Goal: Information Seeking & Learning: Compare options

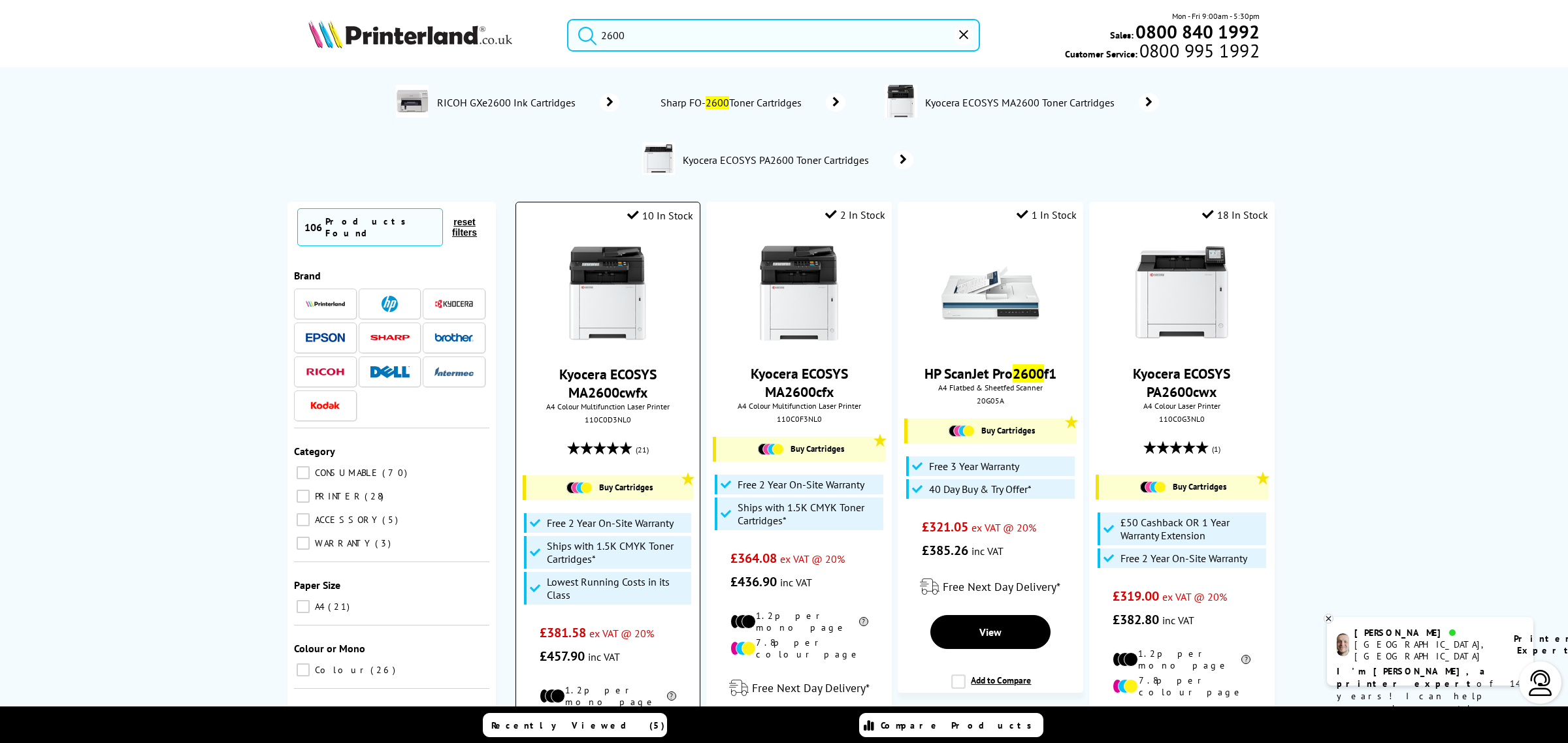
type input "2600"
click at [619, 281] on img at bounding box center [607, 294] width 98 height 98
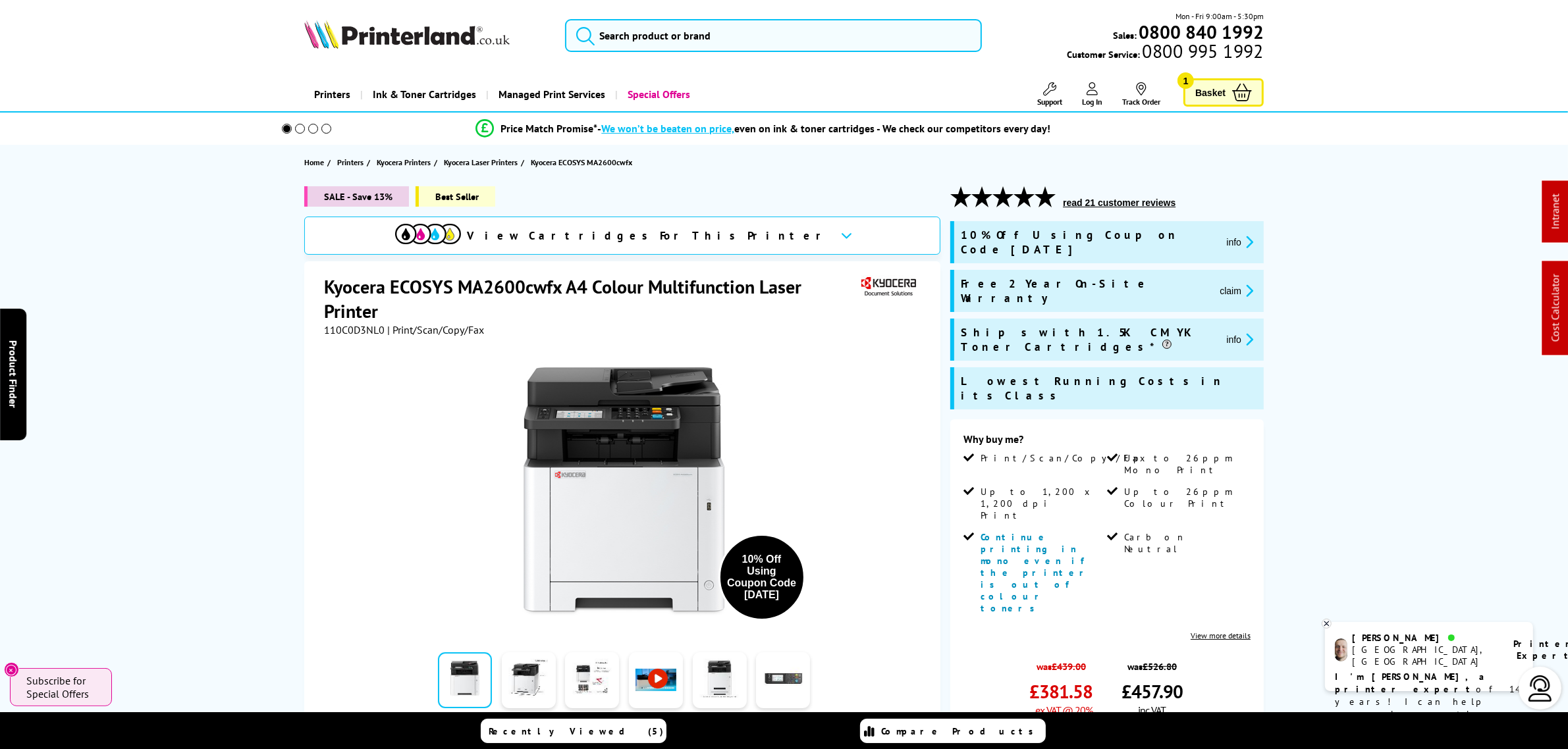
click at [365, 324] on span "110C0D3NL0" at bounding box center [353, 330] width 61 height 13
click at [363, 324] on span "110C0D3NL0" at bounding box center [353, 330] width 61 height 13
copy span "110C0D3NL0"
click at [402, 44] on img at bounding box center [407, 34] width 206 height 29
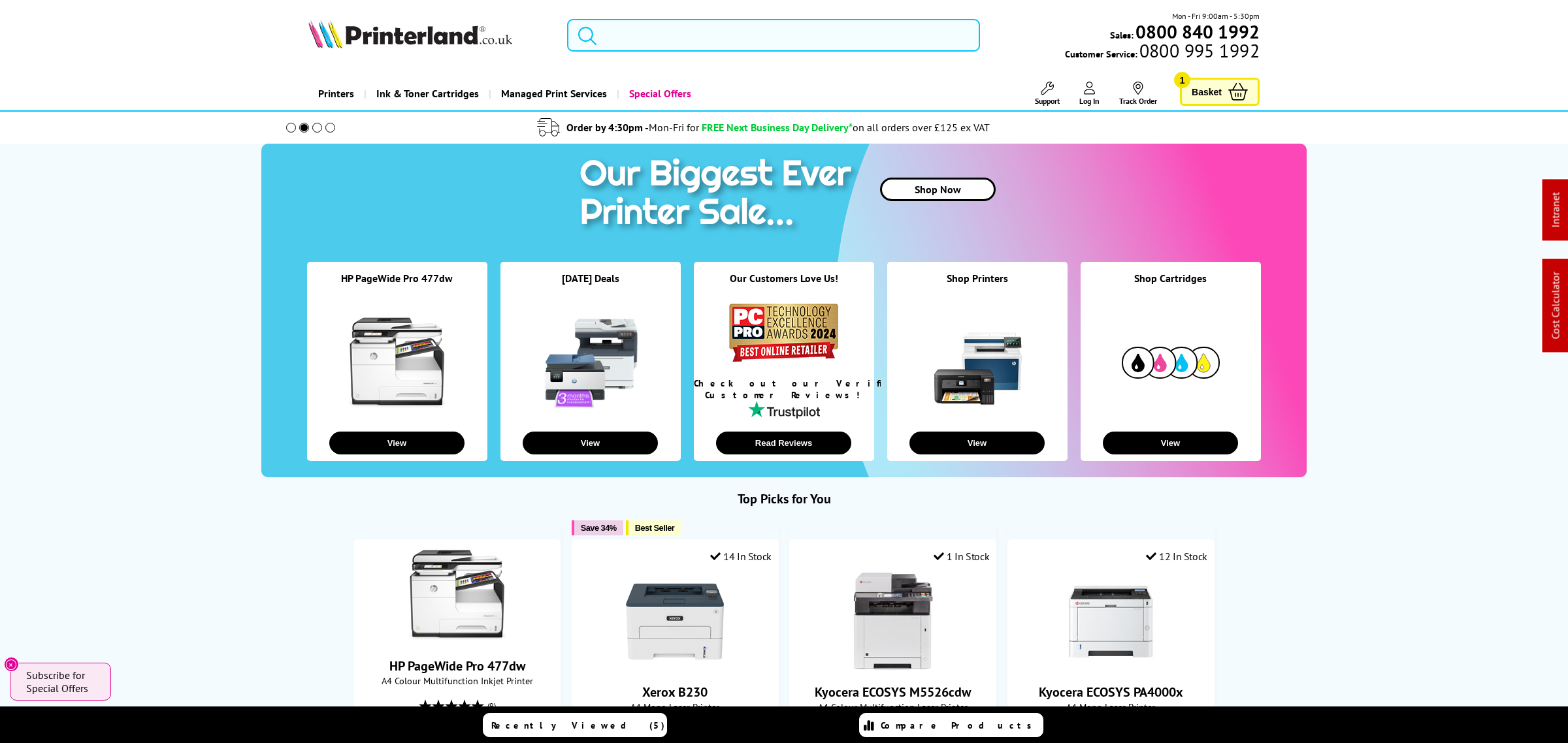
click at [778, 49] on input "search" at bounding box center [774, 35] width 413 height 33
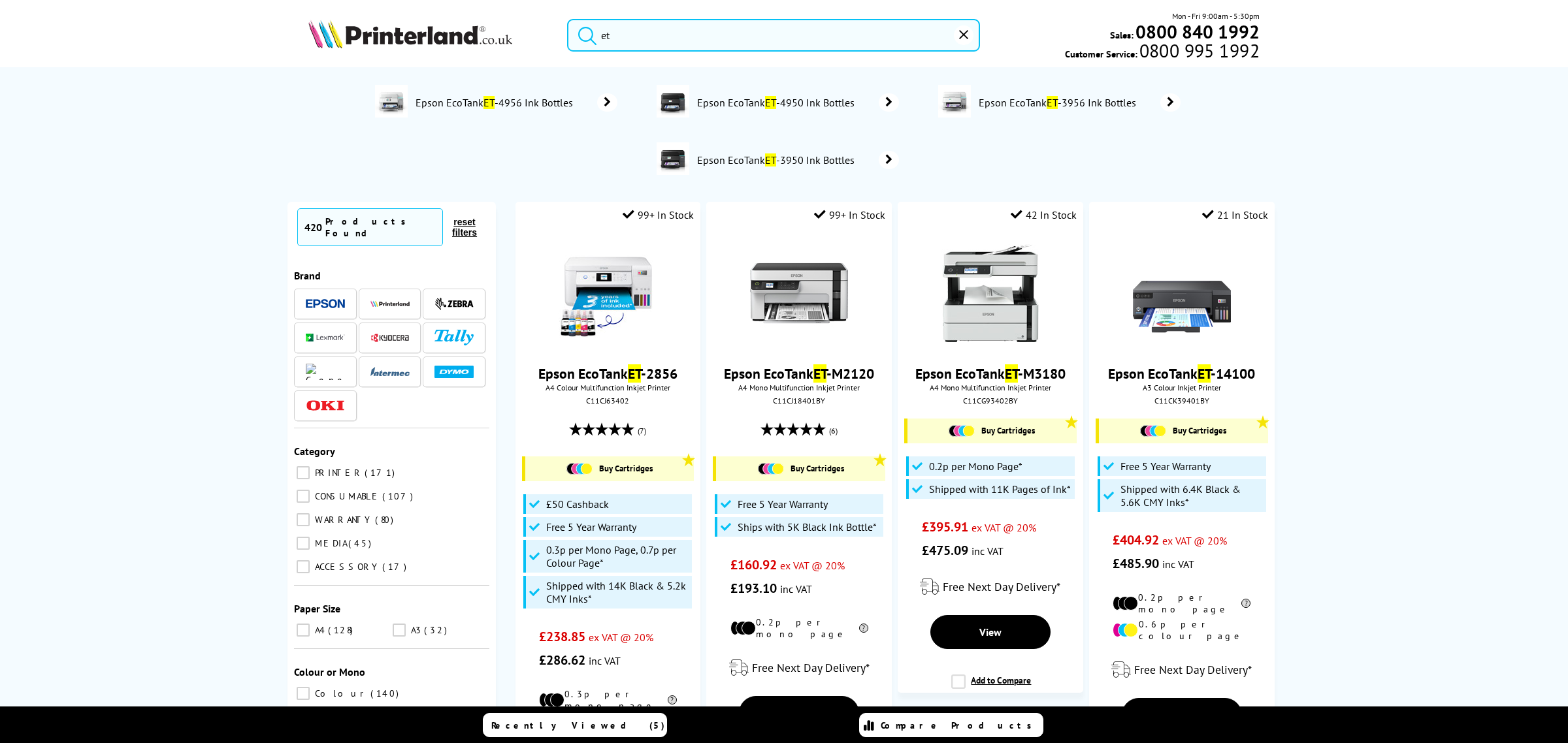
type input "et"
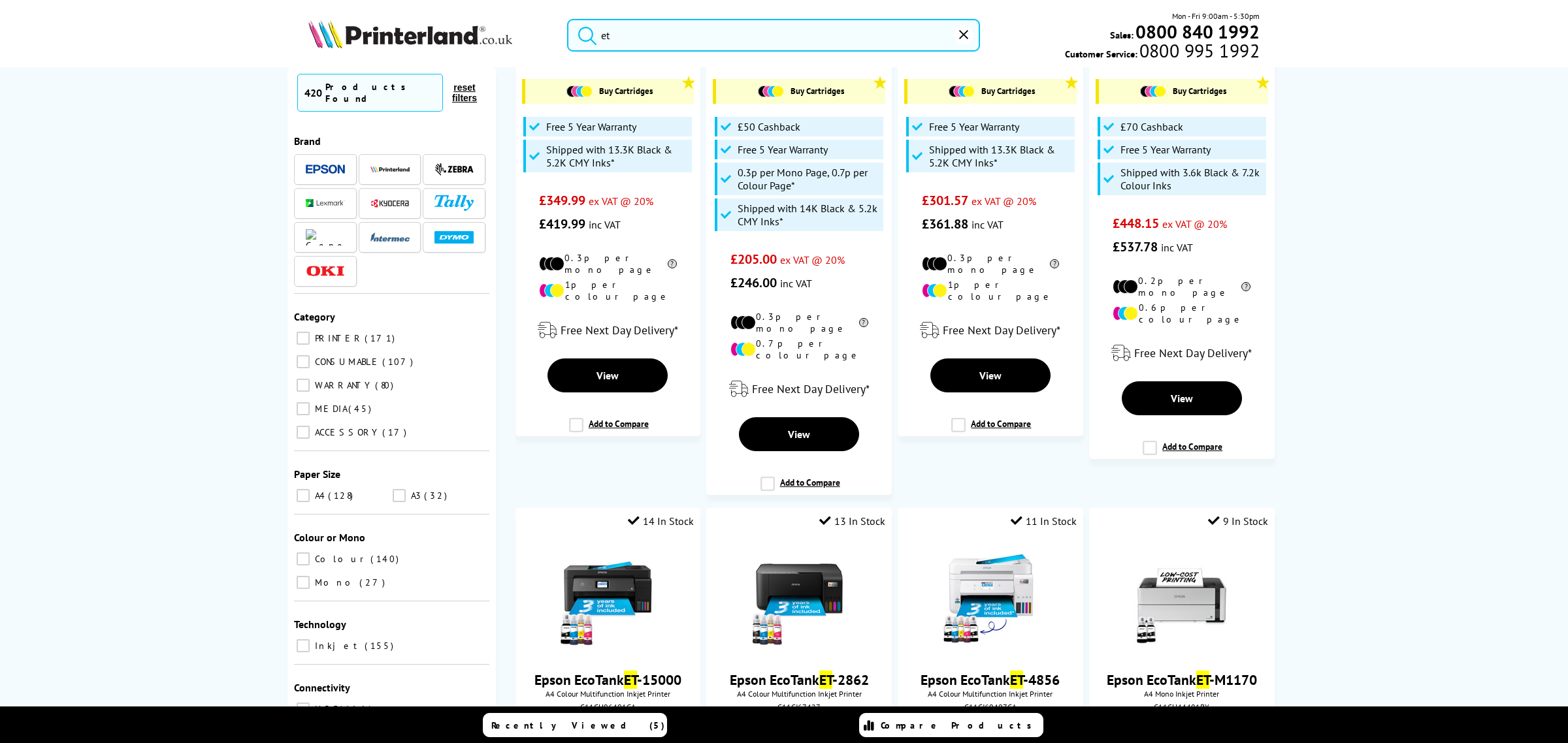
scroll to position [816, 0]
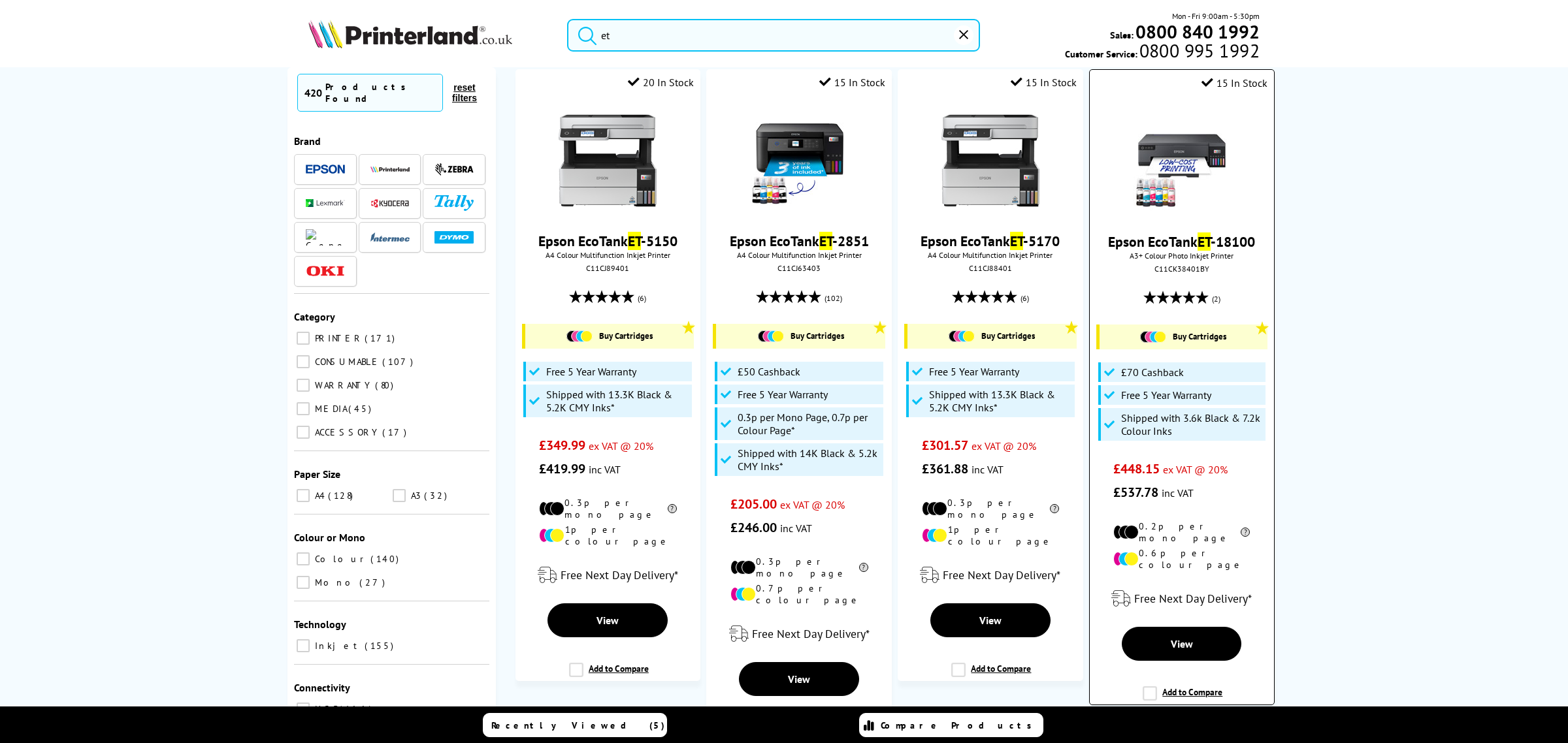
drag, startPoint x: 1182, startPoint y: 147, endPoint x: 1155, endPoint y: 126, distance: 34.2
click at [1179, 147] on img at bounding box center [1181, 161] width 98 height 98
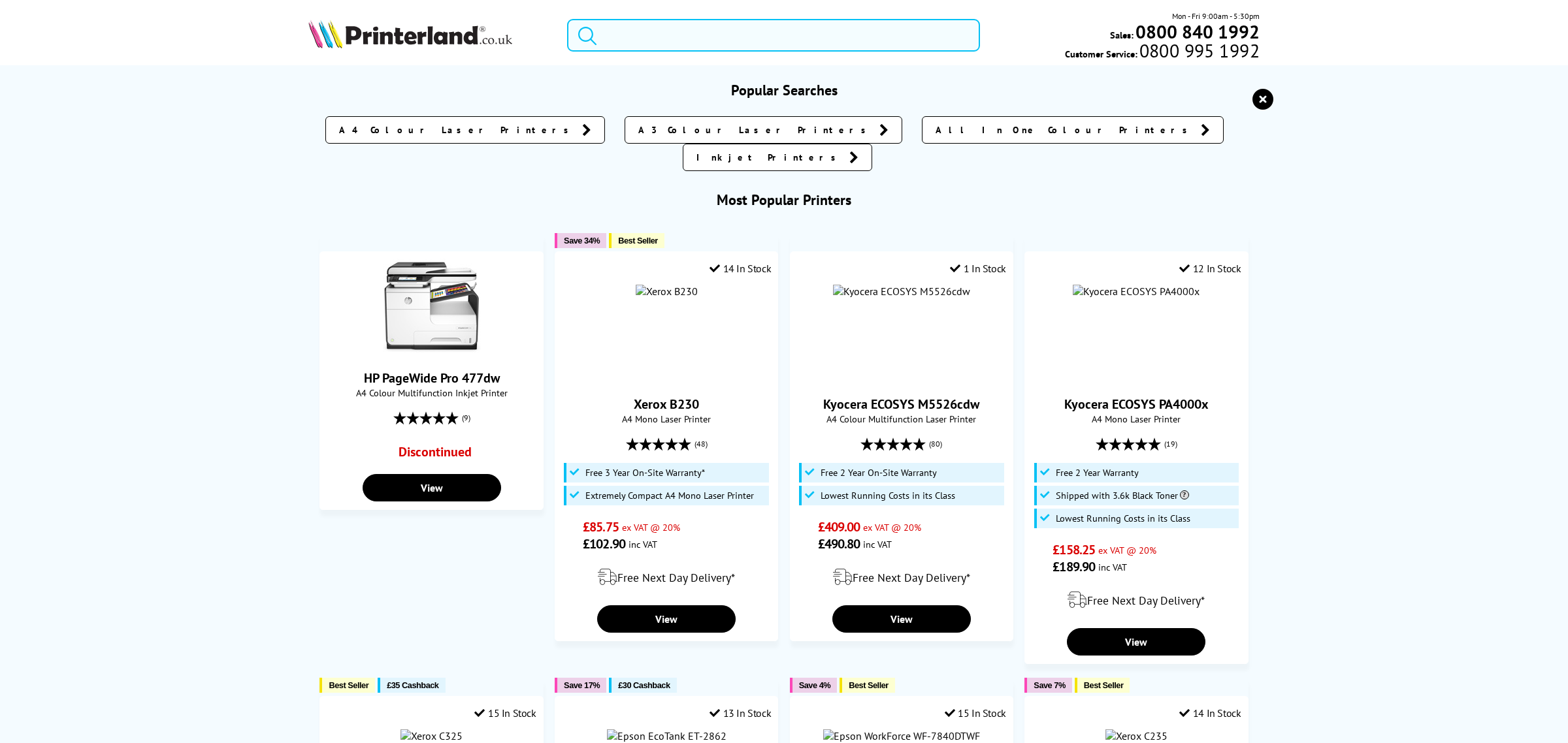
drag, startPoint x: 719, startPoint y: 21, endPoint x: 713, endPoint y: 26, distance: 7.8
click at [719, 21] on input "search" at bounding box center [774, 35] width 413 height 33
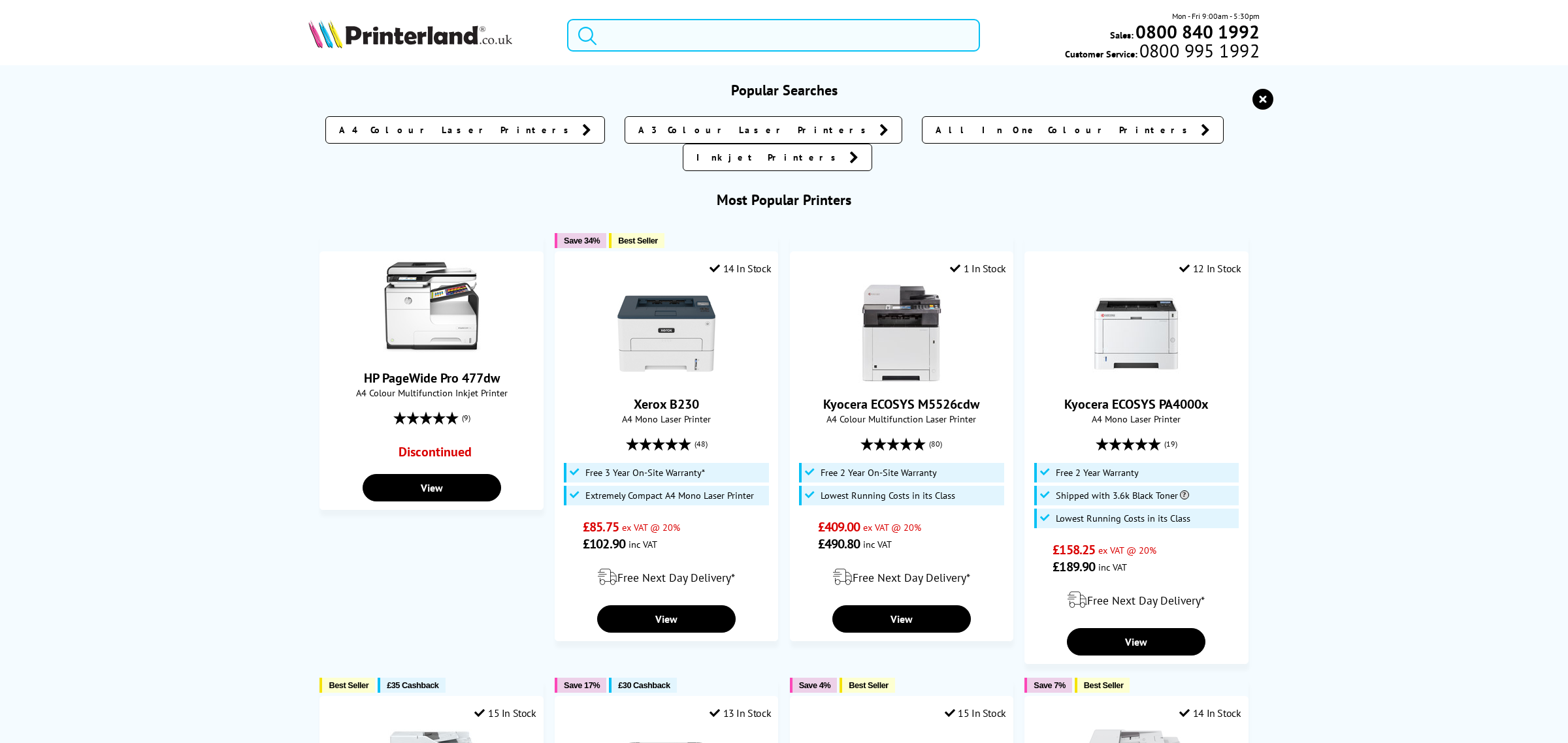
click at [713, 26] on input "search" at bounding box center [774, 35] width 413 height 33
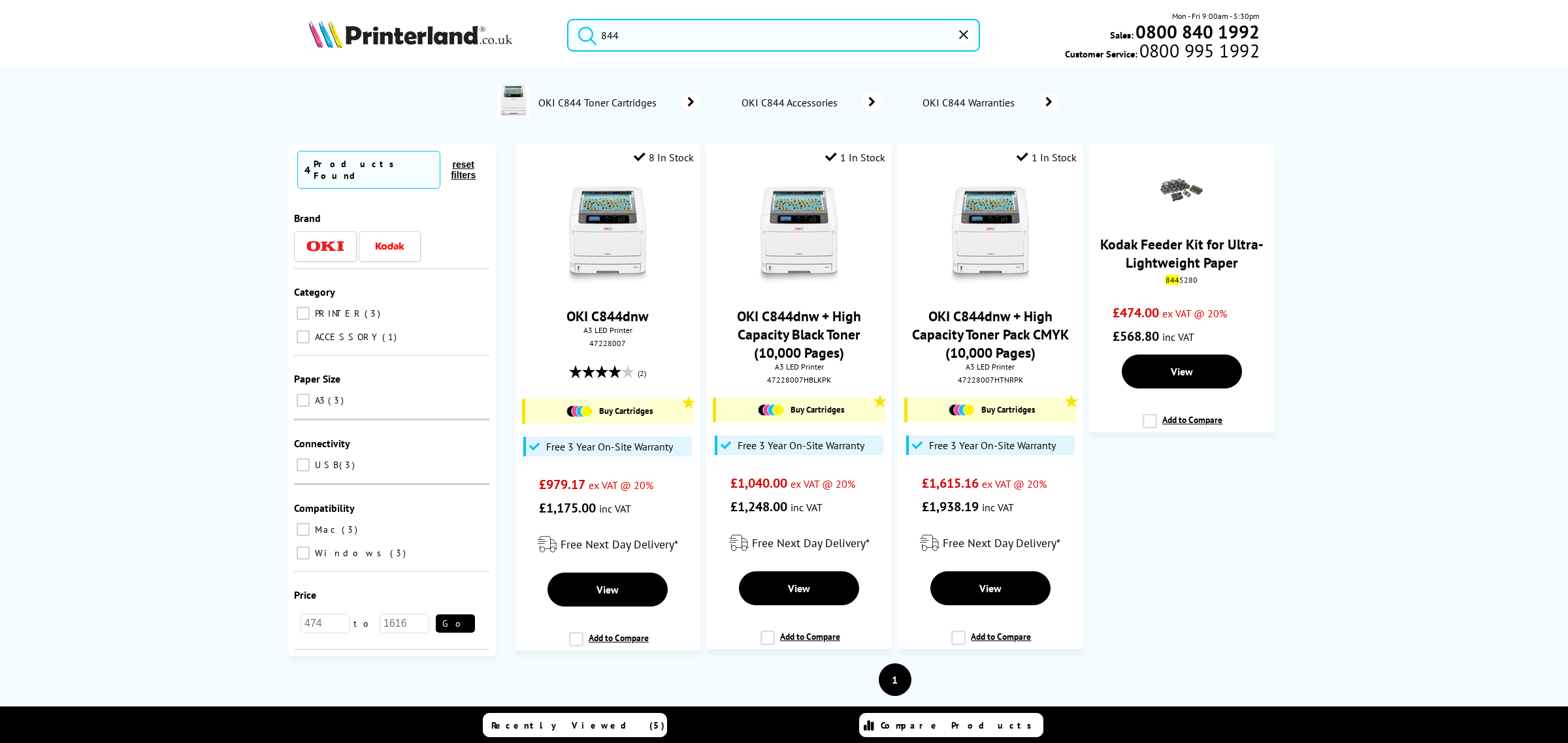
drag, startPoint x: 673, startPoint y: 35, endPoint x: 581, endPoint y: 54, distance: 93.9
click at [581, 54] on div "844 Mon - Fri 9:00am - 5:30pm Sales: 0800 840 1992 Customer Service: 0800 995 1…" at bounding box center [784, 39] width 1045 height 58
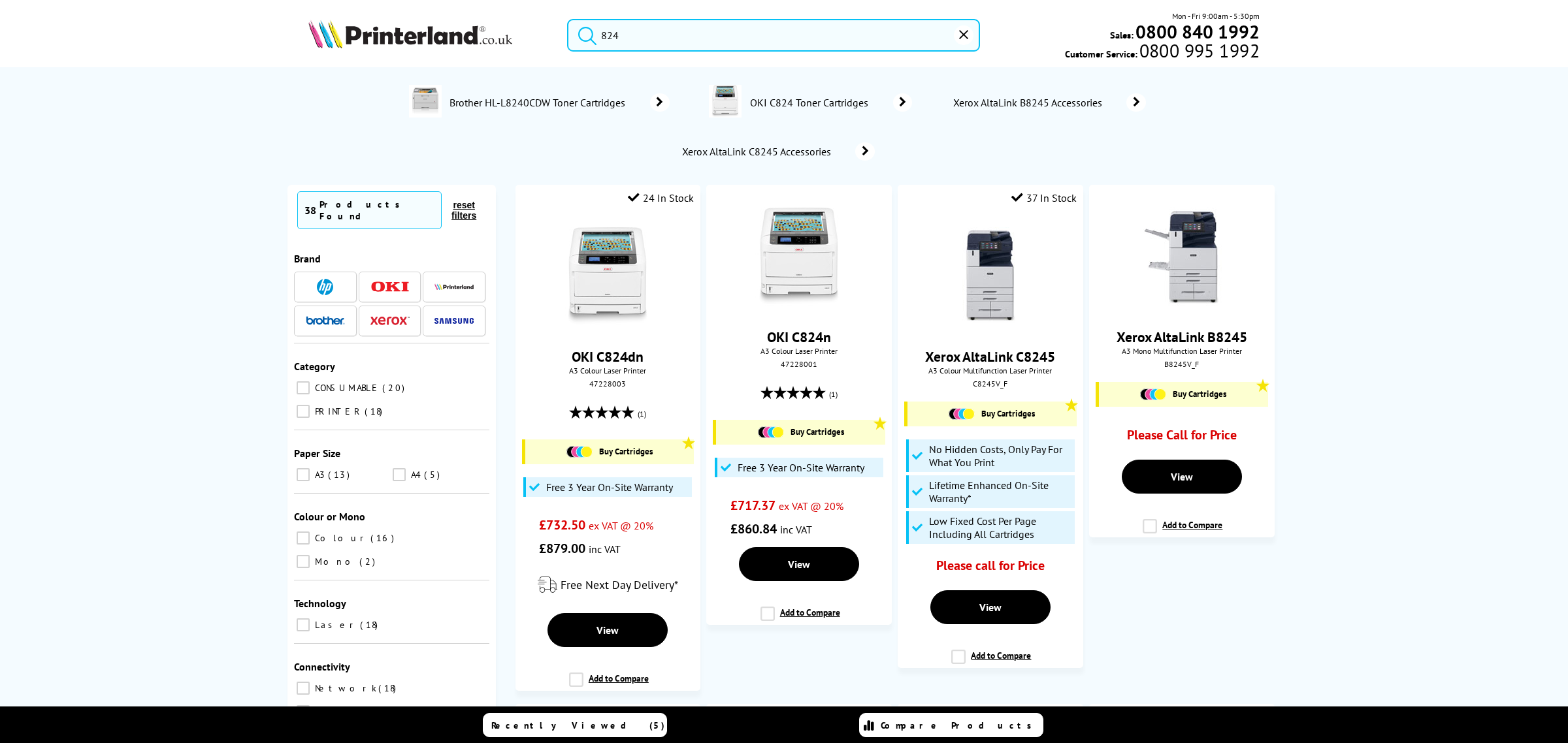
type input "824"
click at [611, 274] on img at bounding box center [607, 276] width 98 height 98
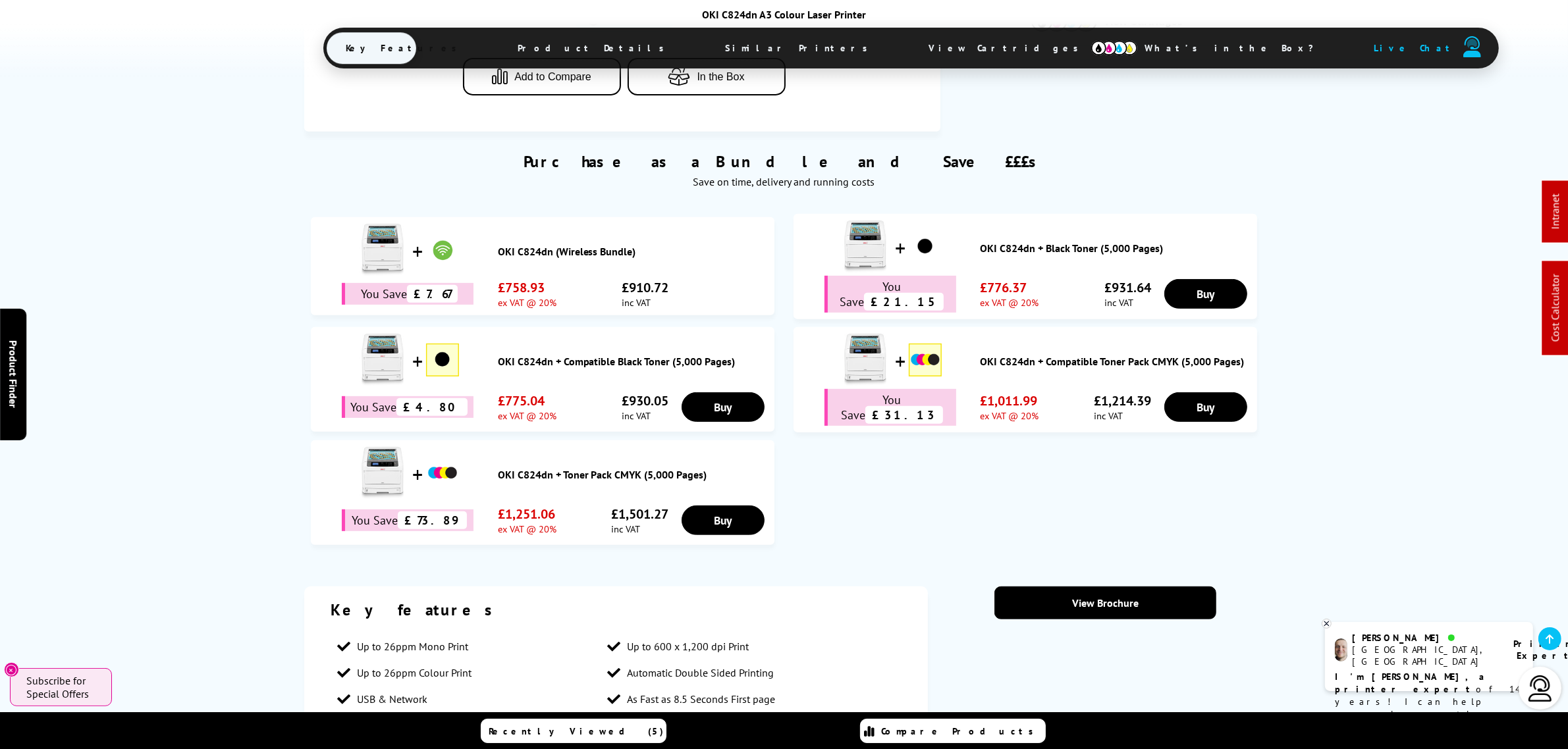
scroll to position [987, 0]
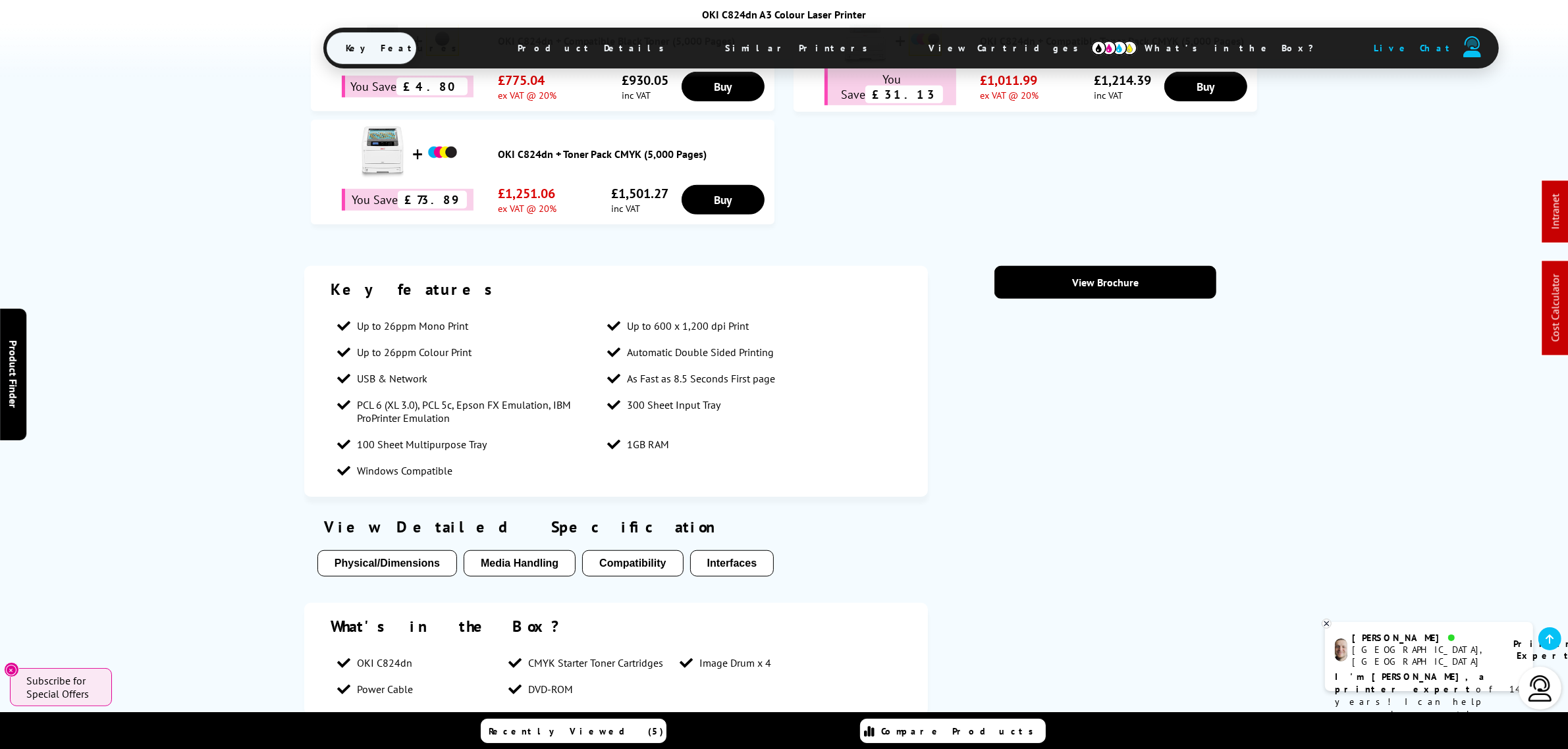
click at [439, 353] on span "Up to 26ppm Colour Print" at bounding box center [414, 353] width 114 height 13
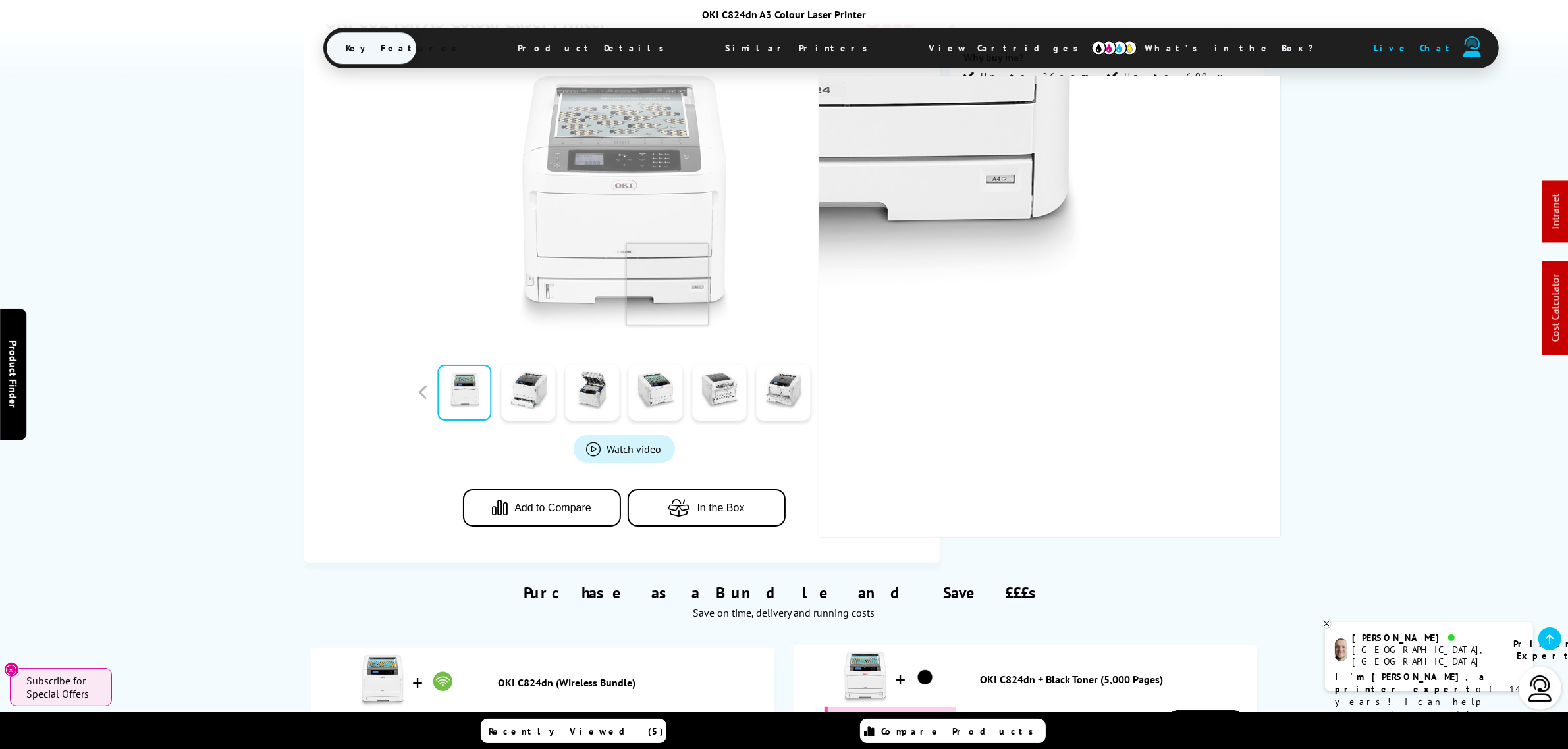
scroll to position [82, 0]
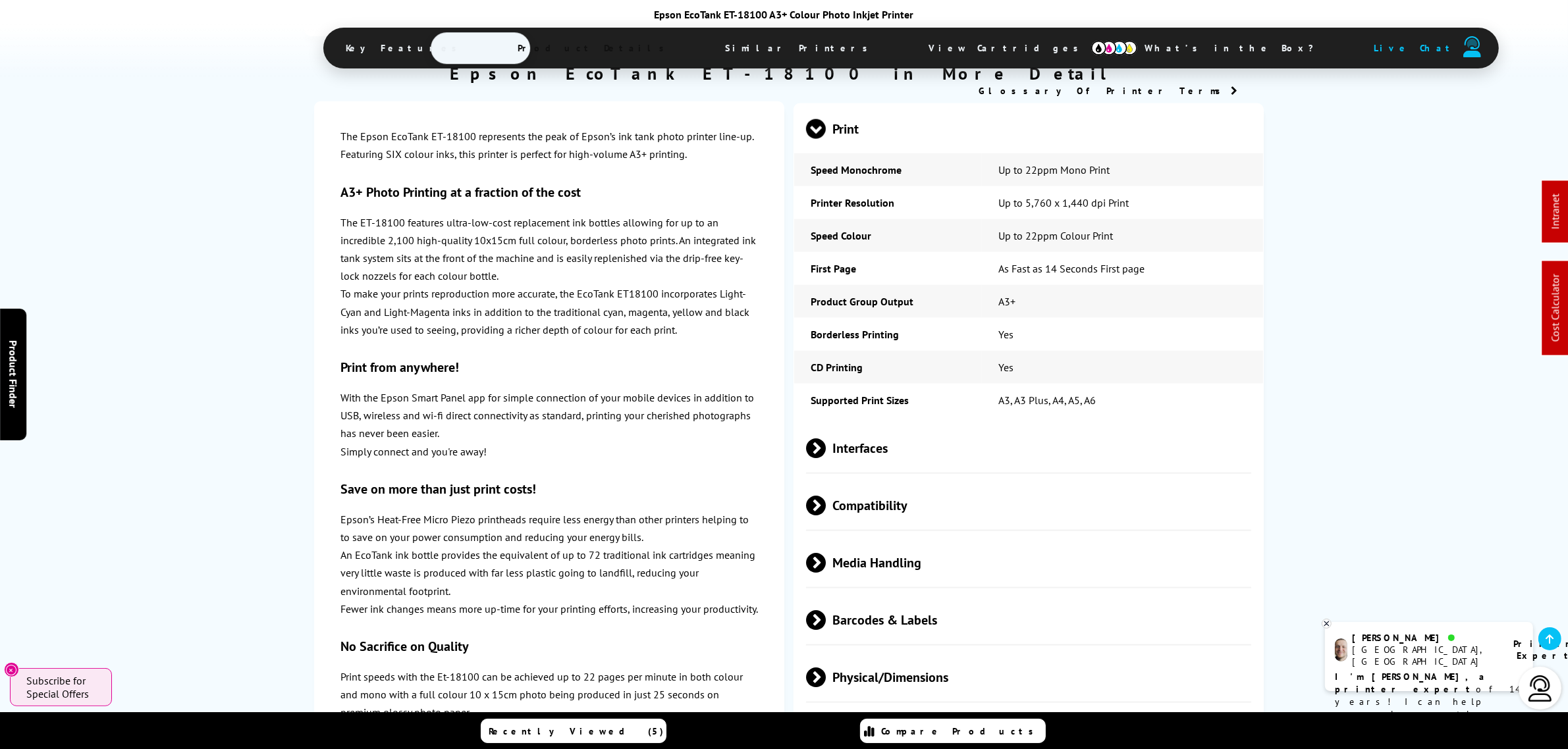
scroll to position [1975, 0]
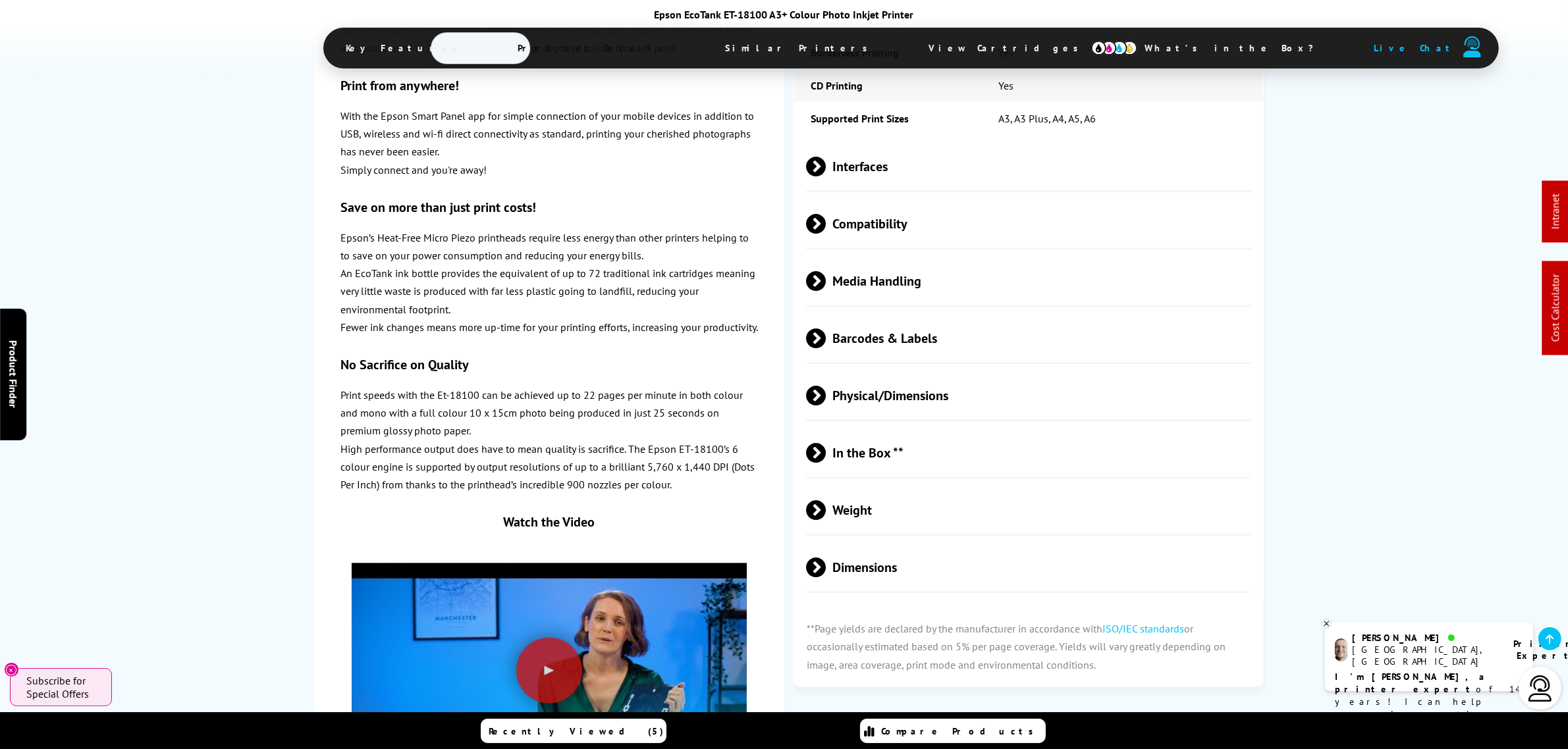
click at [880, 256] on span "Media Handling" at bounding box center [1028, 281] width 446 height 50
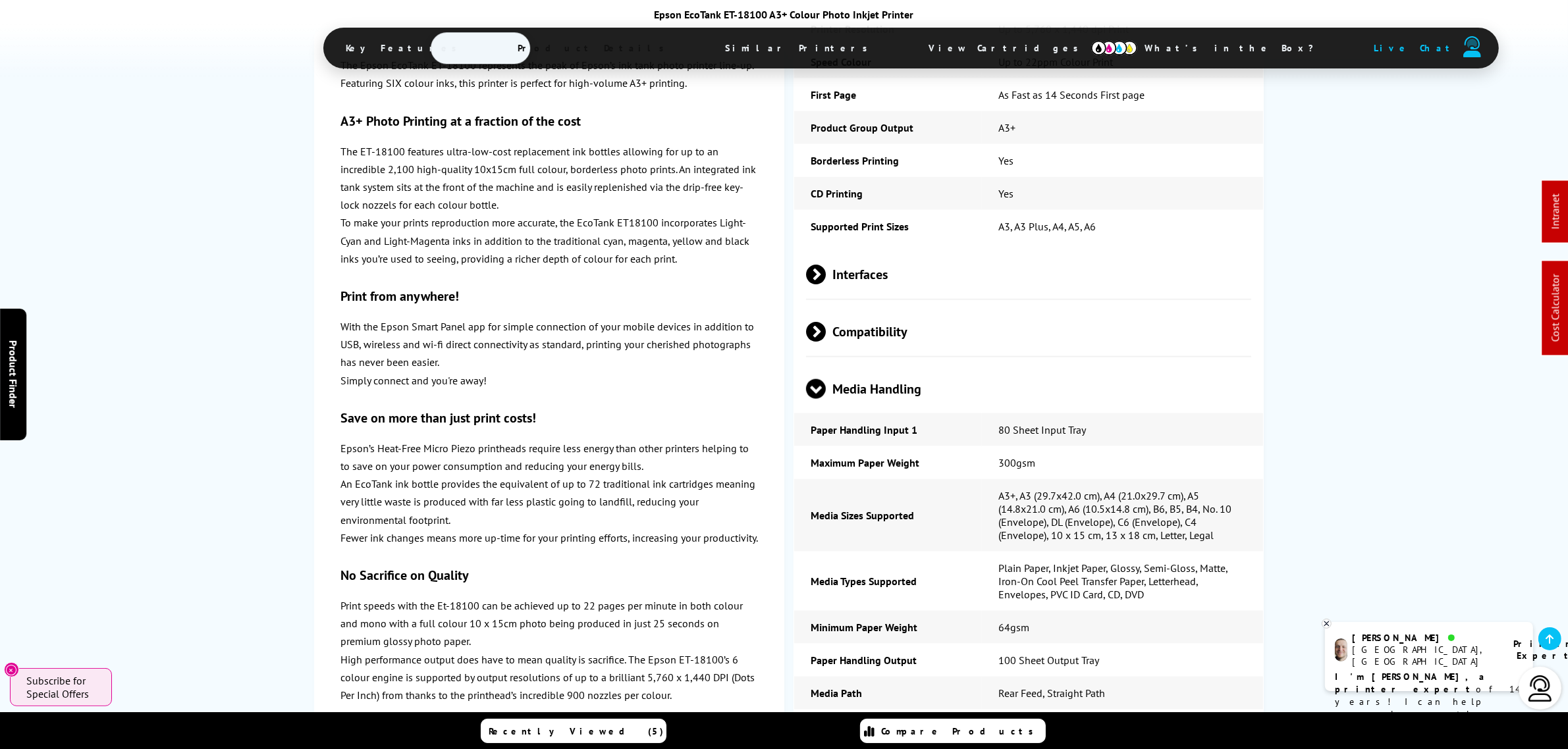
scroll to position [1646, 0]
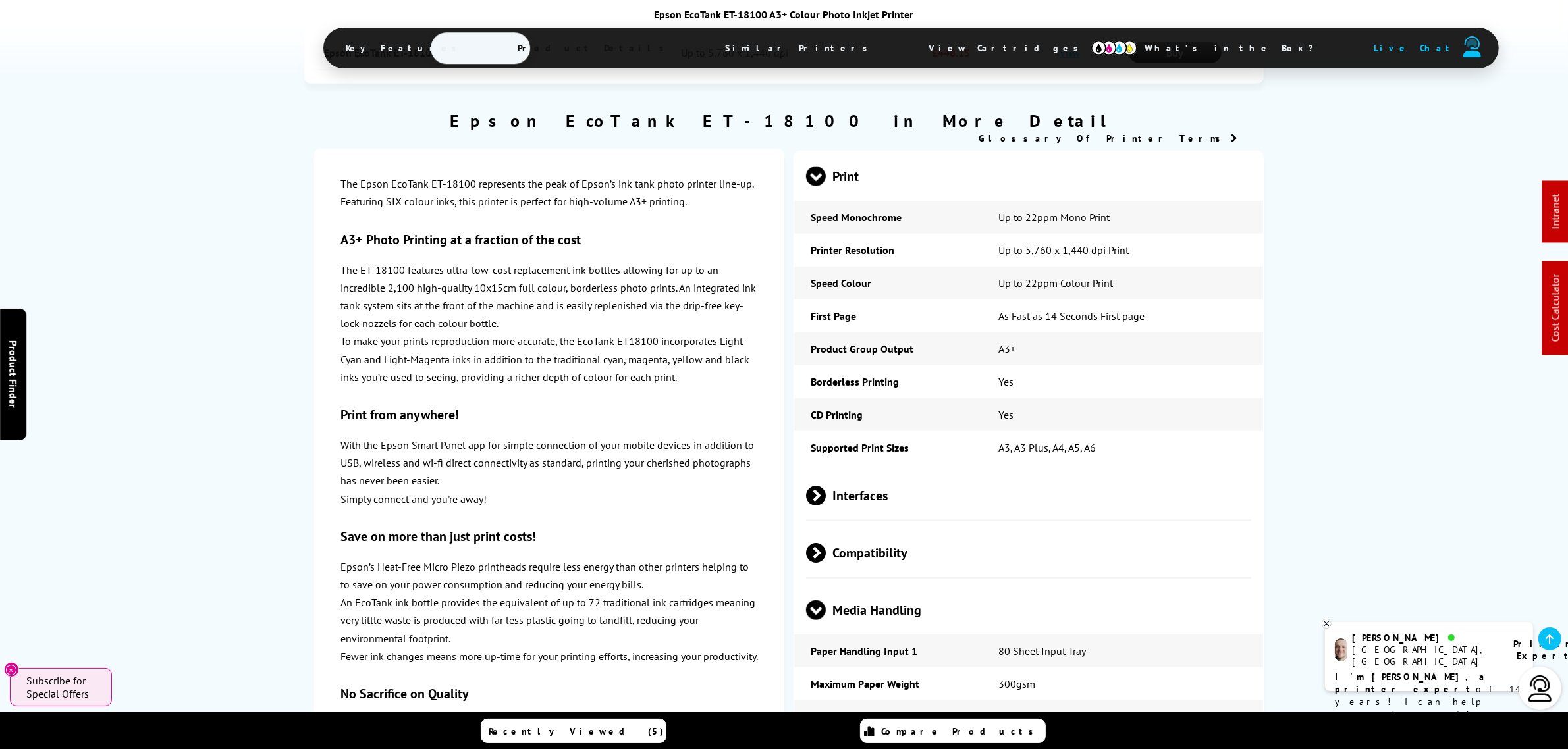
drag, startPoint x: 918, startPoint y: 446, endPoint x: 914, endPoint y: 458, distance: 12.6
click at [916, 470] on span "Interfaces" at bounding box center [1028, 495] width 446 height 50
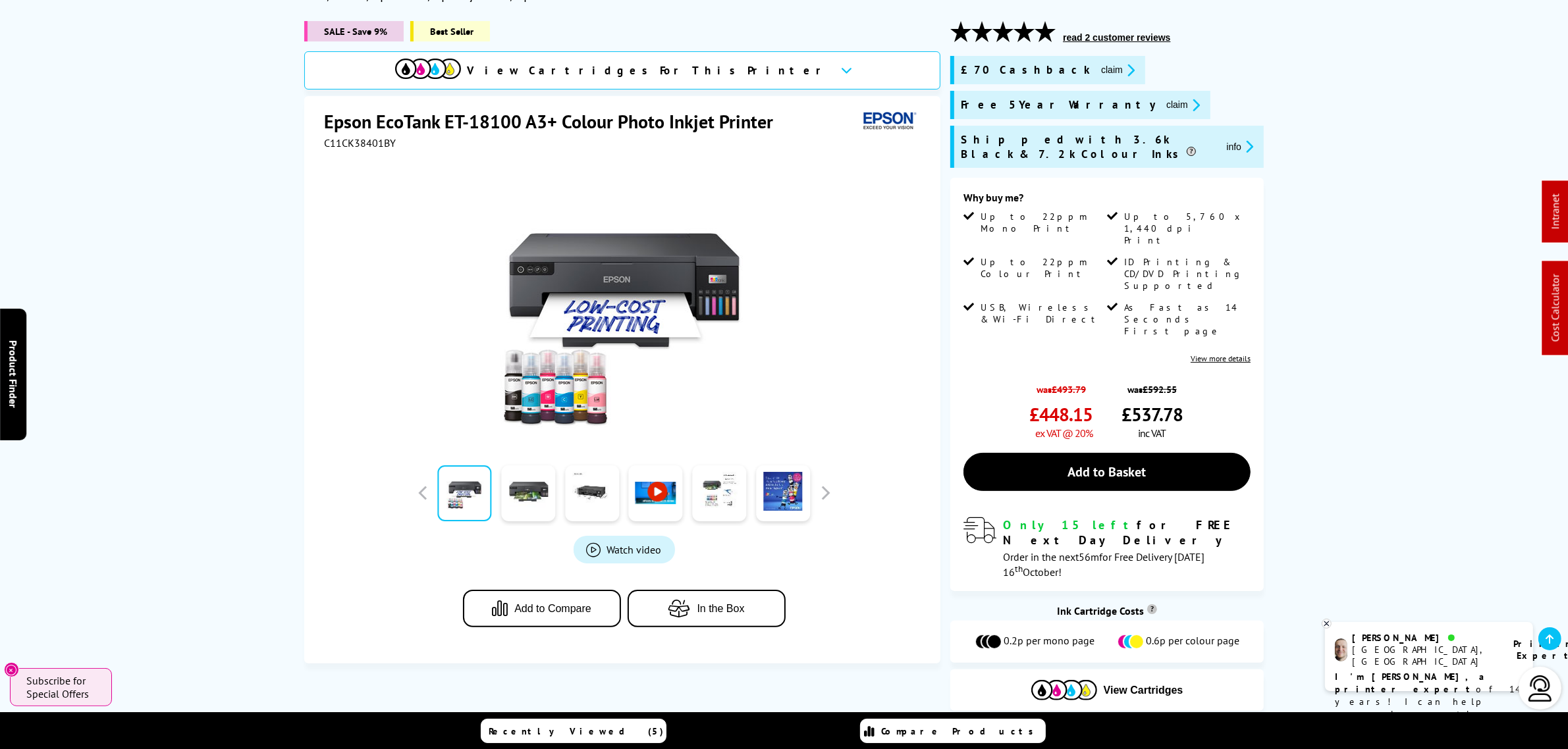
scroll to position [164, 0]
drag, startPoint x: 455, startPoint y: 119, endPoint x: 493, endPoint y: 122, distance: 38.1
click at [493, 122] on h1 "Epson EcoTank ET-18100 A3+ Colour Photo Inkjet Printer" at bounding box center [554, 122] width 462 height 24
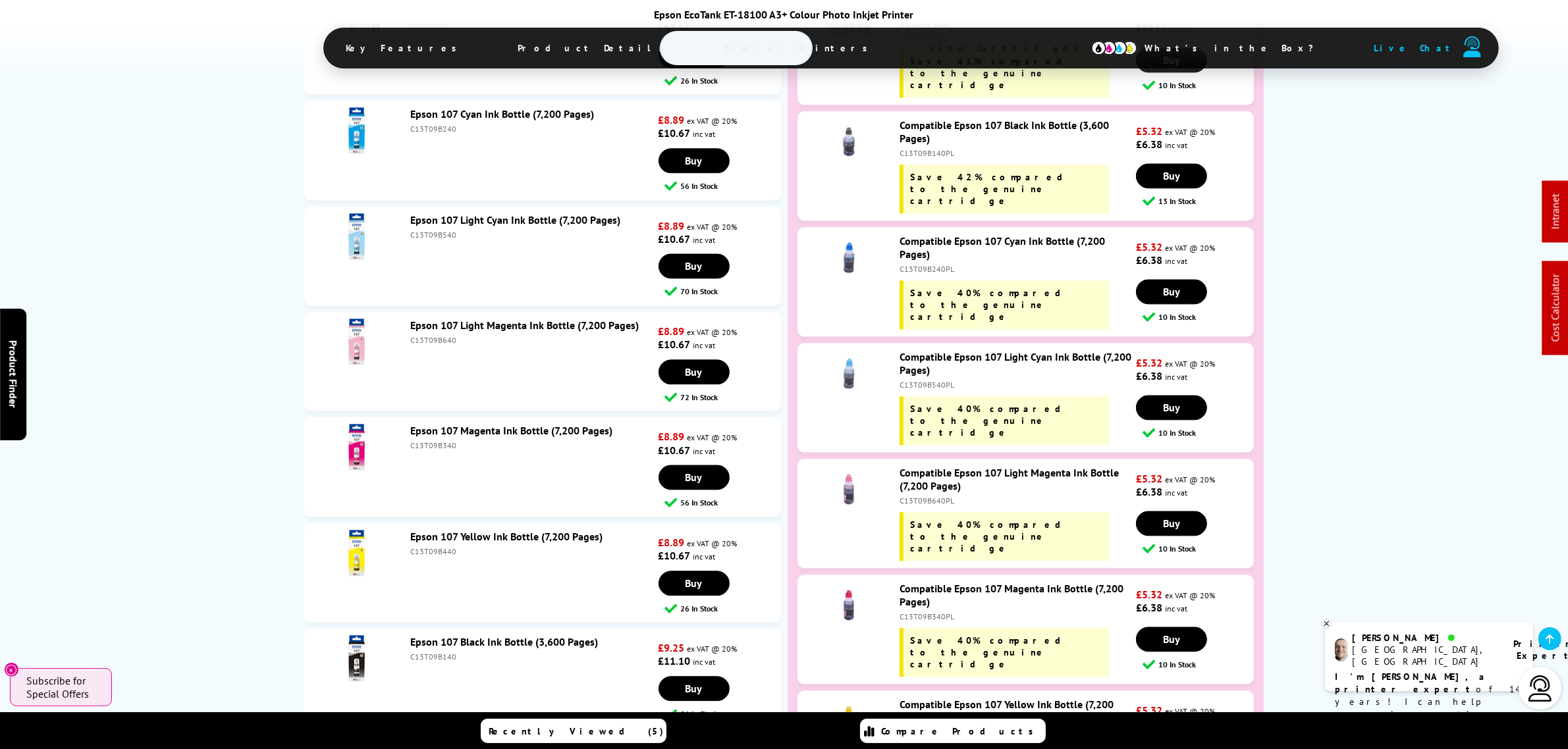
scroll to position [3868, 0]
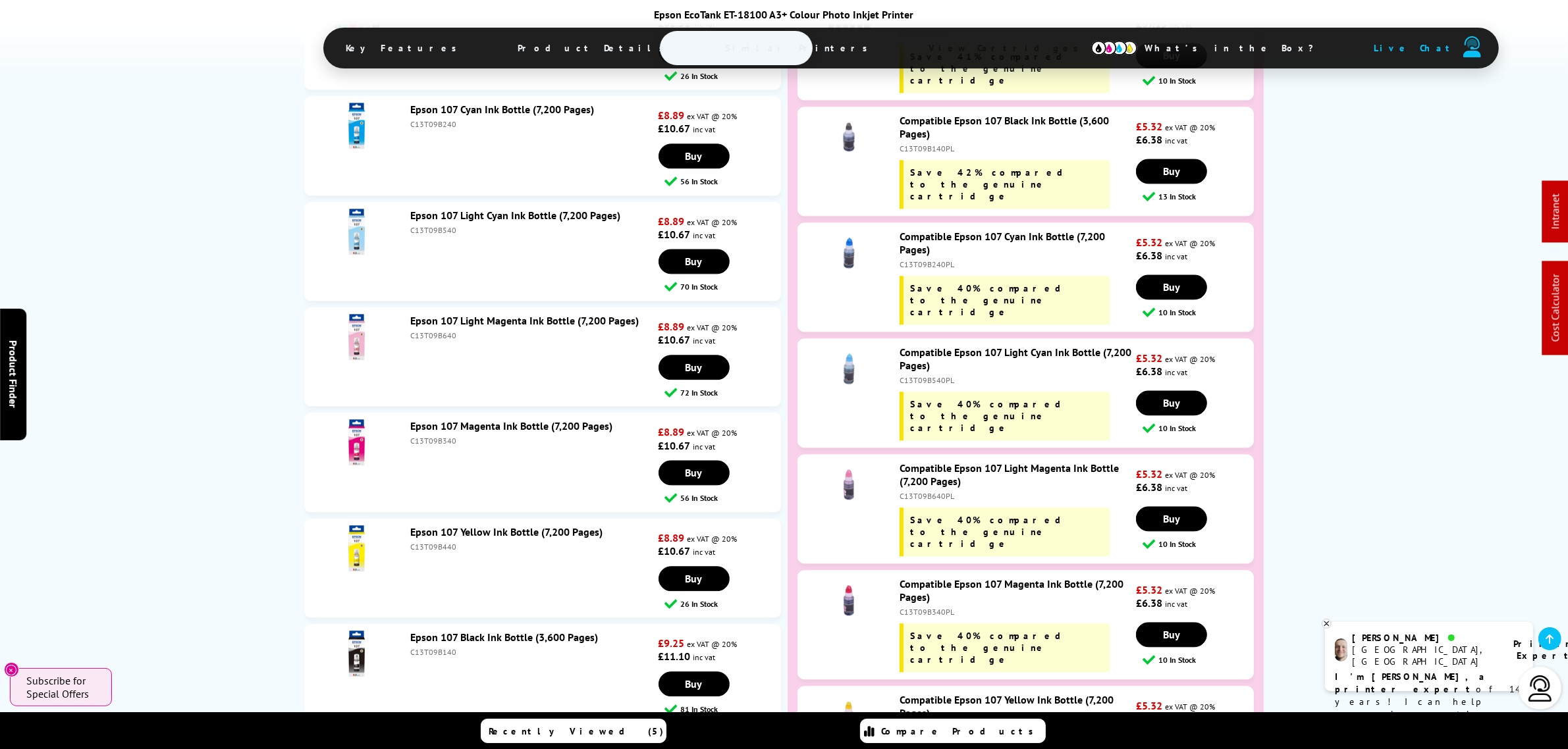
click at [360, 420] on img at bounding box center [357, 443] width 46 height 46
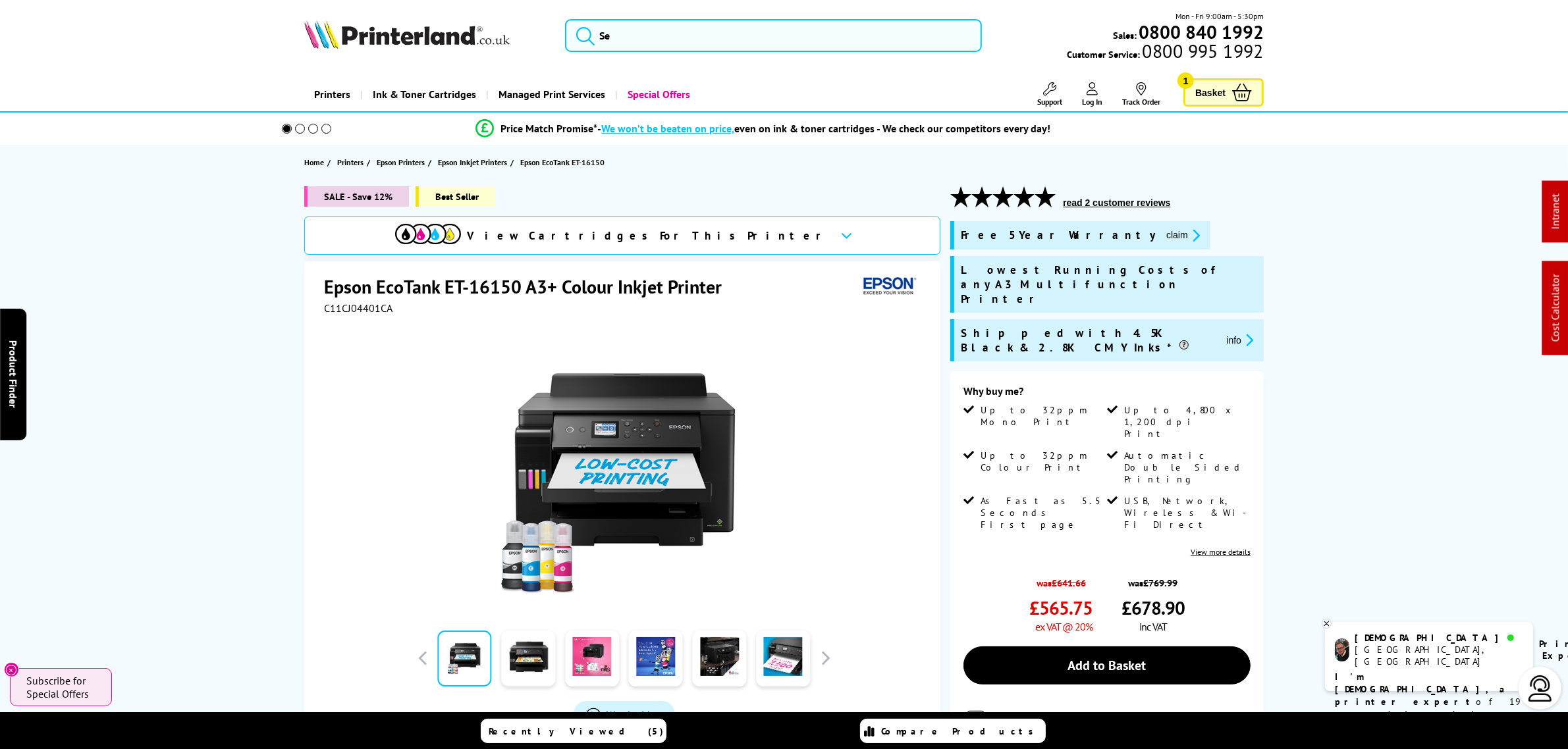
drag, startPoint x: 856, startPoint y: 411, endPoint x: 850, endPoint y: 413, distance: 6.3
click at [850, 413] on div at bounding box center [623, 463] width 600 height 298
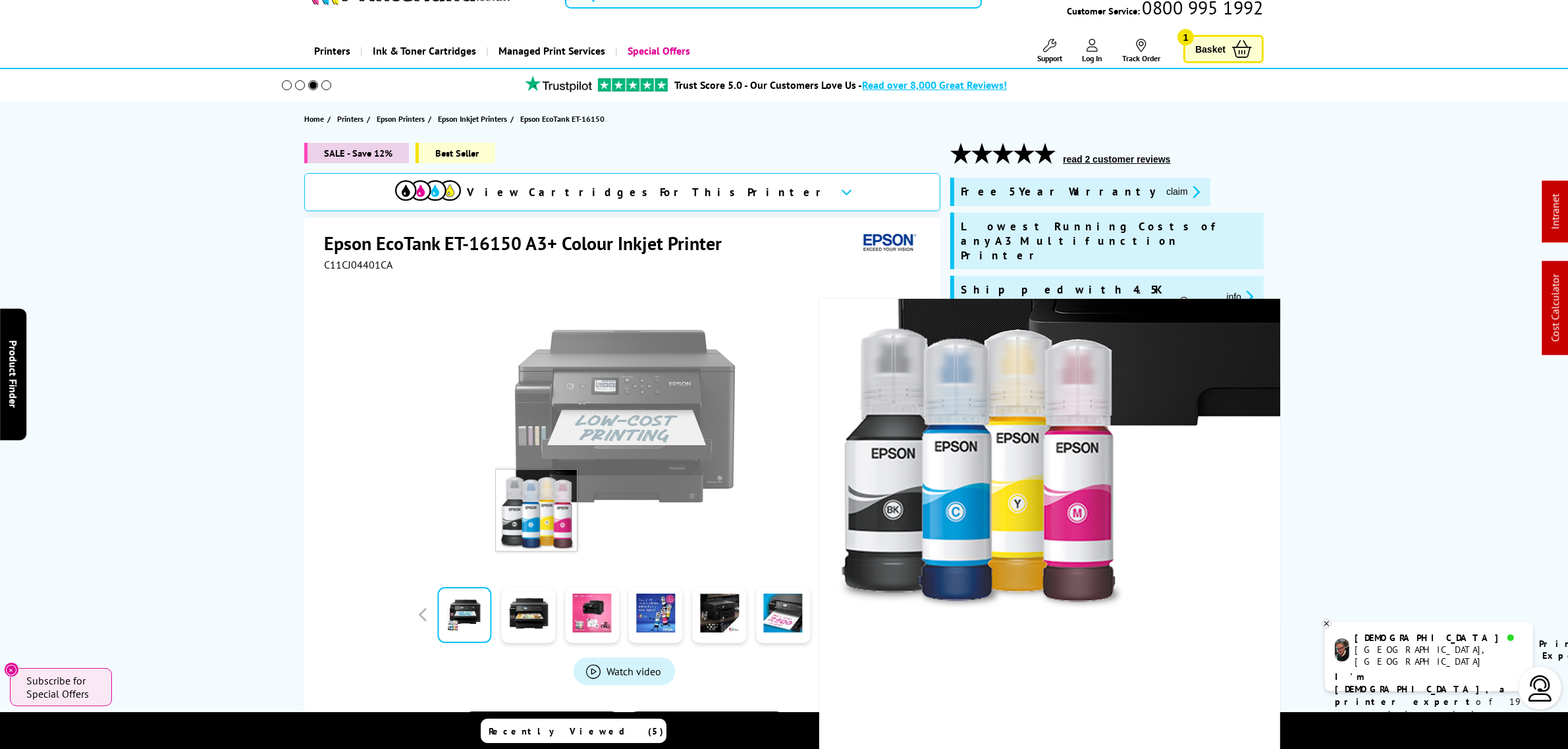
scroll to position [82, 0]
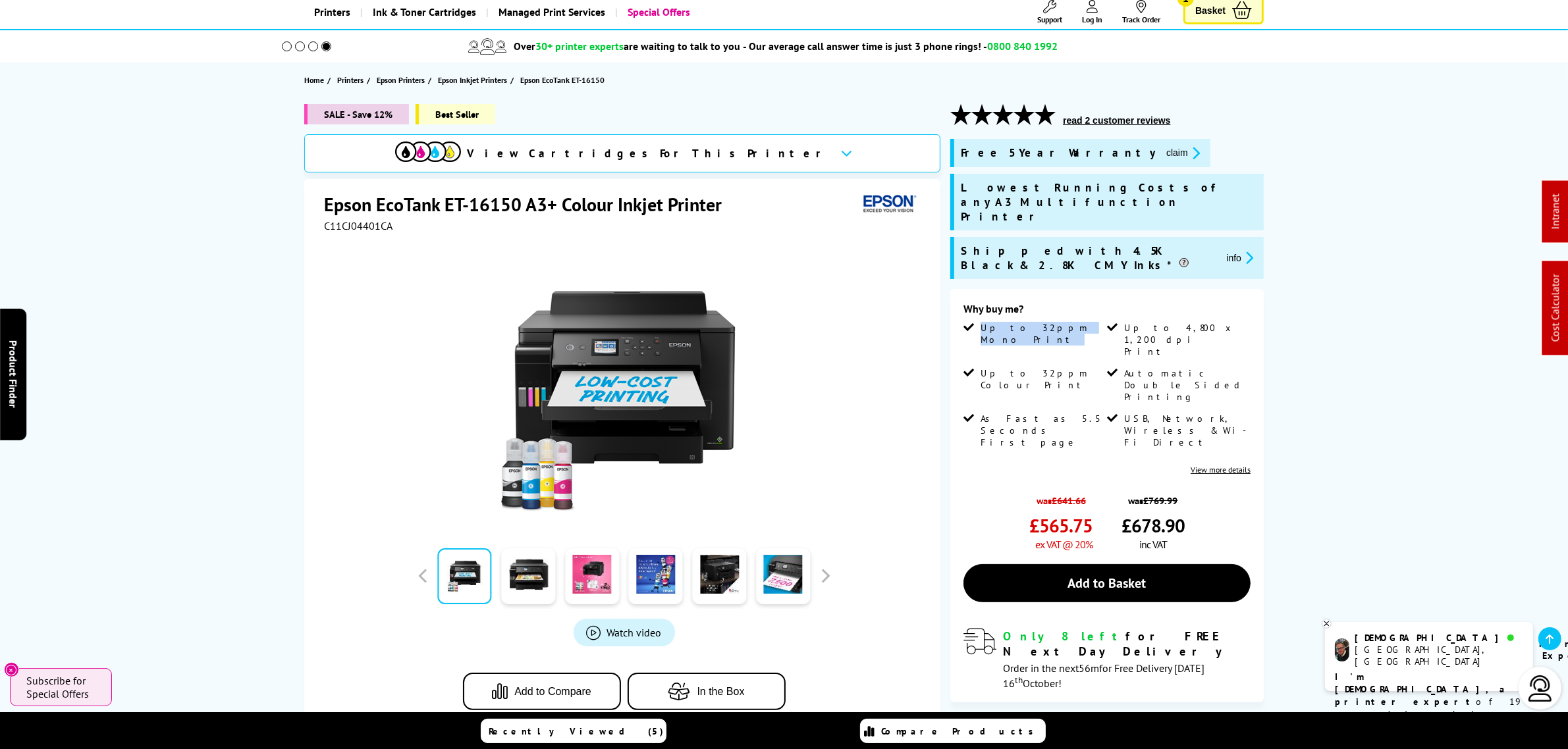
drag, startPoint x: 1229, startPoint y: 276, endPoint x: 1127, endPoint y: 285, distance: 102.4
click at [1127, 302] on div "Why buy me? Up to 32ppm Mono Print Up to 4,800 x 1,200 dpi Print Up to 32ppm Co…" at bounding box center [1107, 388] width 287 height 173
click at [1131, 322] on span "Up to 4,800 x 1,200 dpi Print" at bounding box center [1186, 339] width 124 height 36
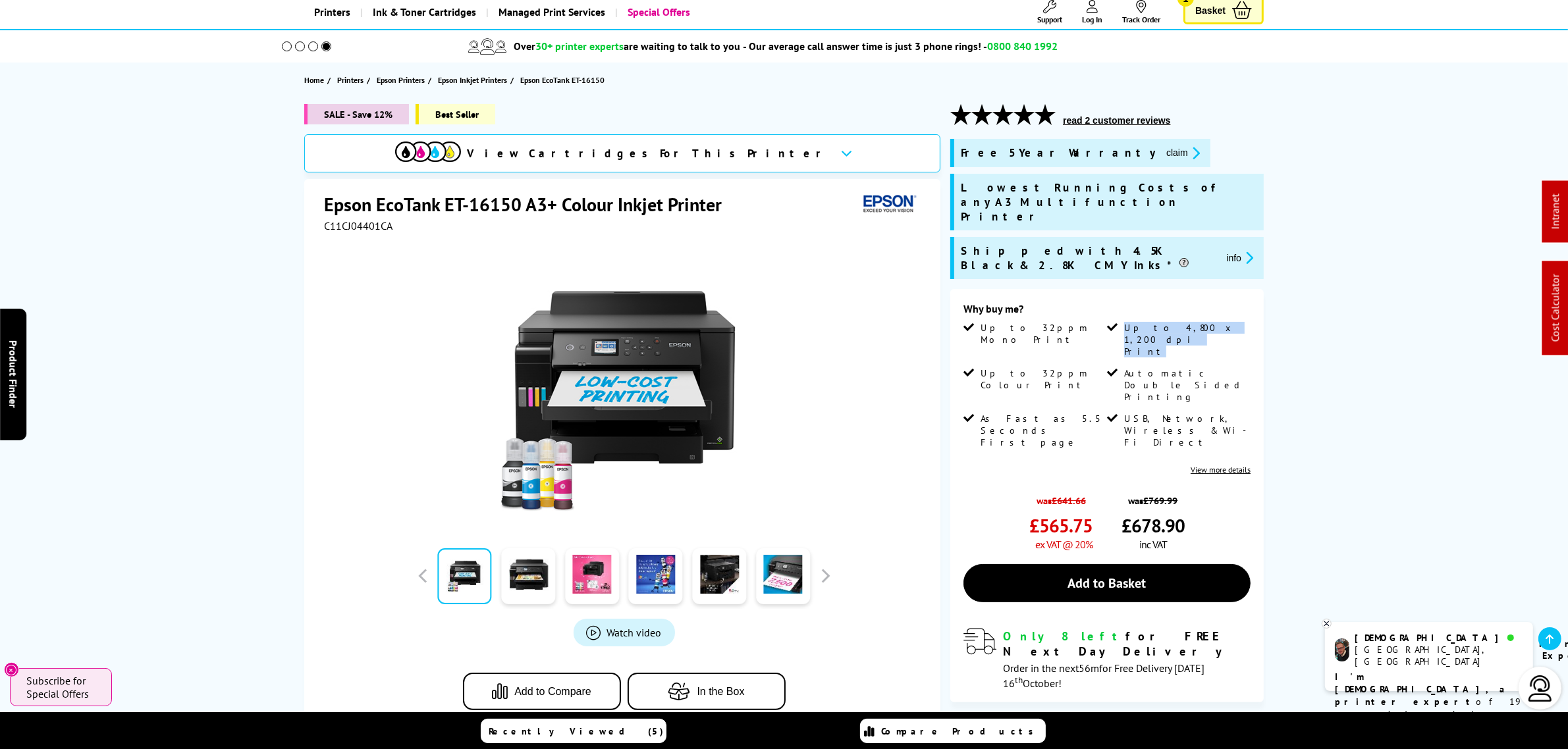
click at [1131, 322] on span "Up to 4,800 x 1,200 dpi Print" at bounding box center [1186, 339] width 124 height 36
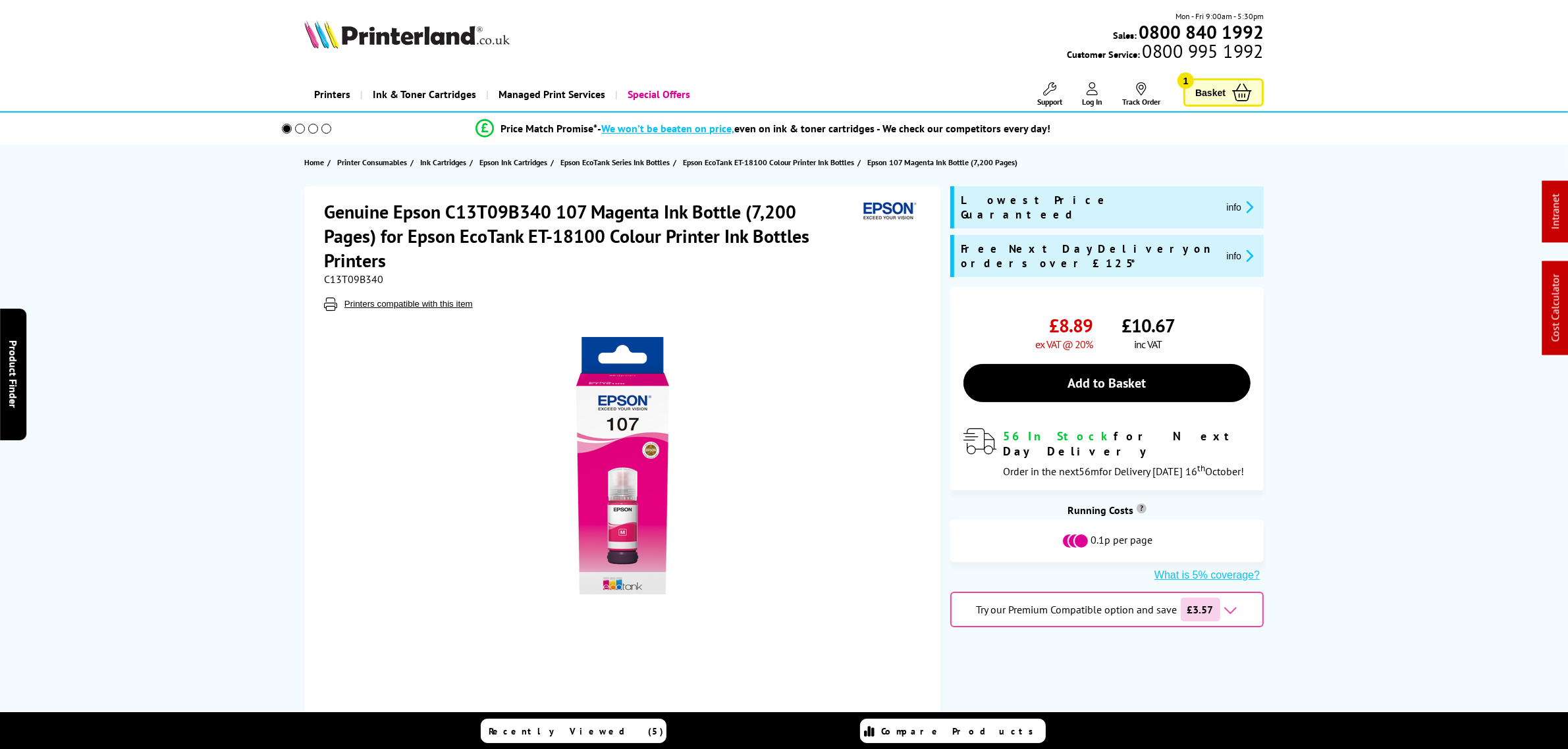
click at [624, 510] on img at bounding box center [624, 465] width 258 height 258
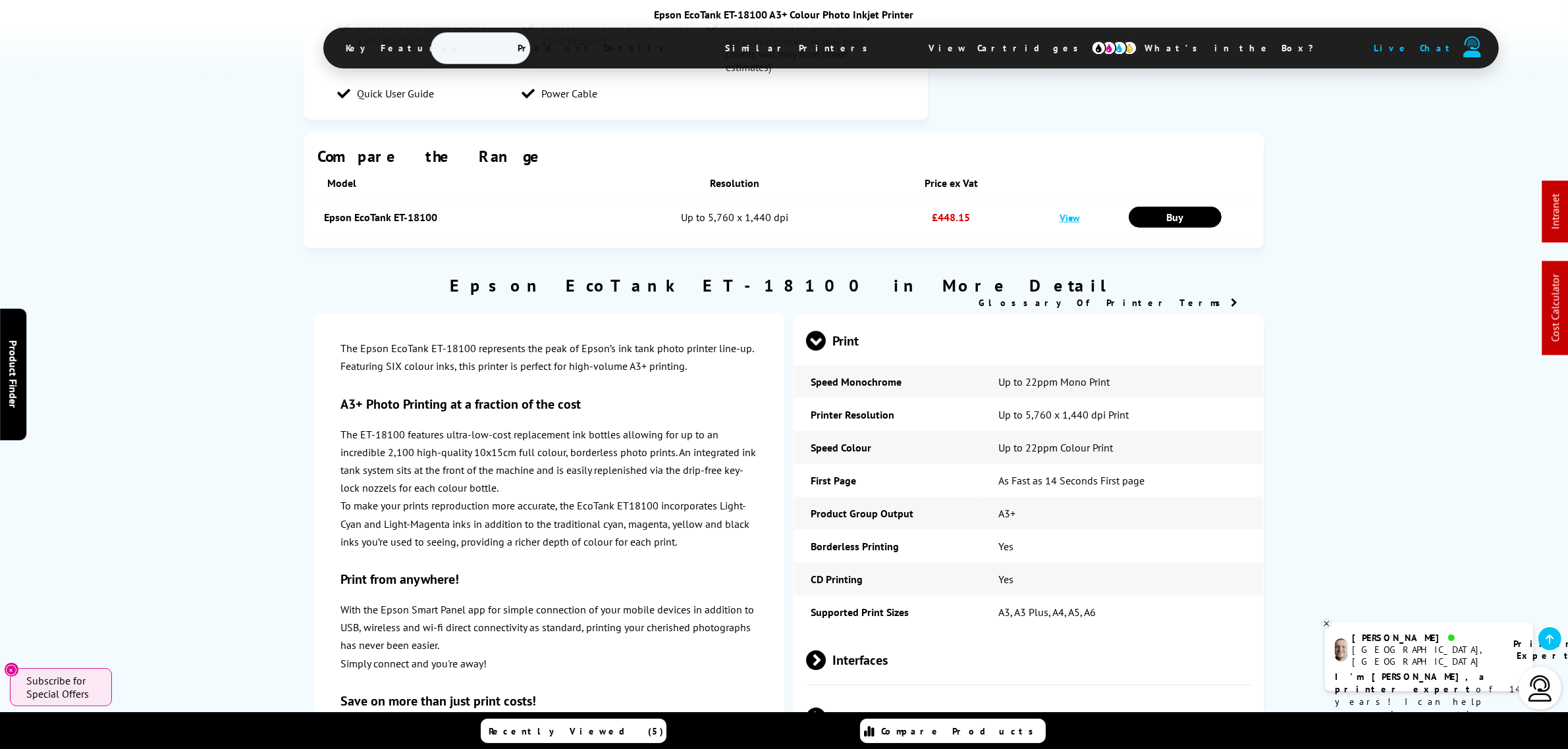
scroll to position [1893, 0]
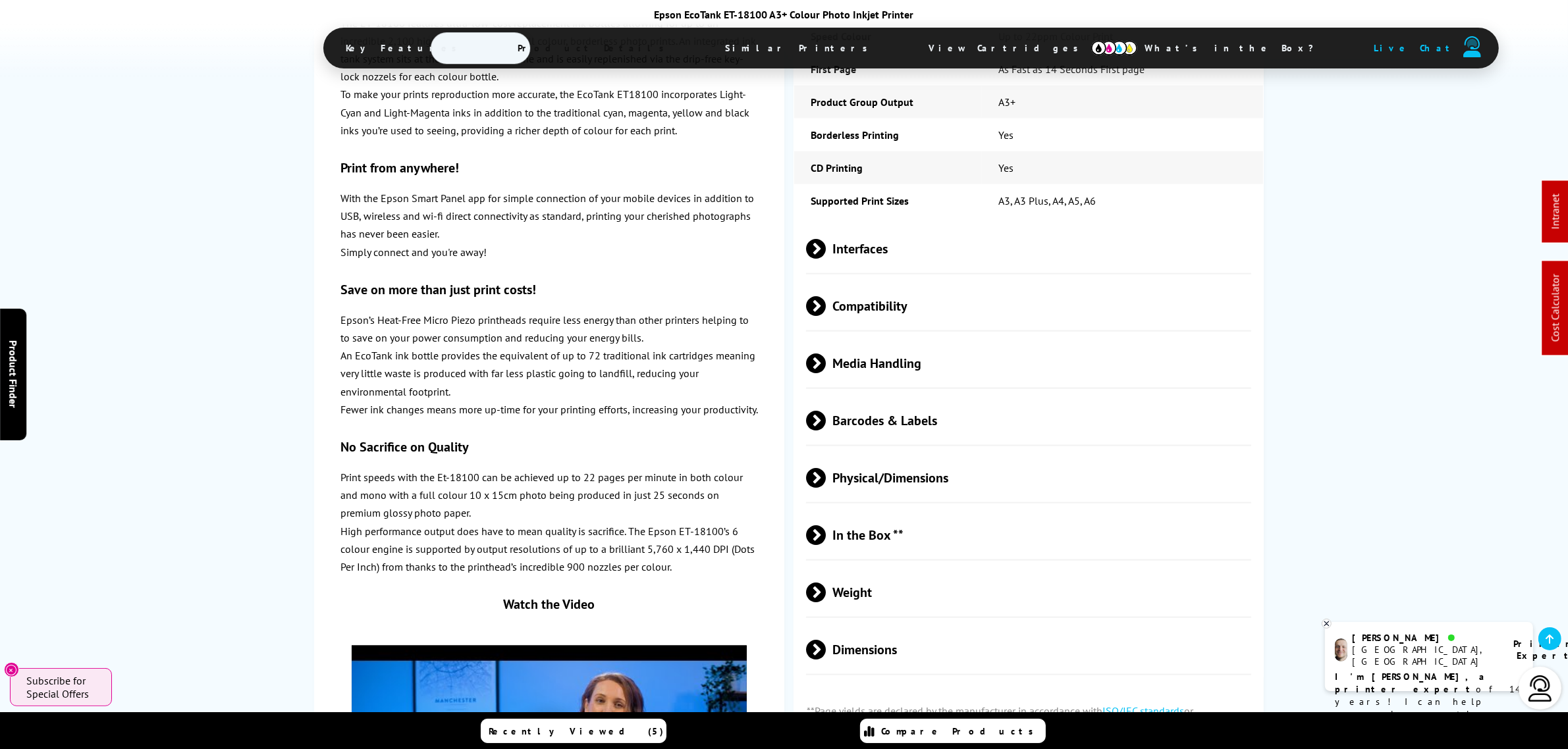
click at [876, 338] on span "Media Handling" at bounding box center [1028, 363] width 446 height 50
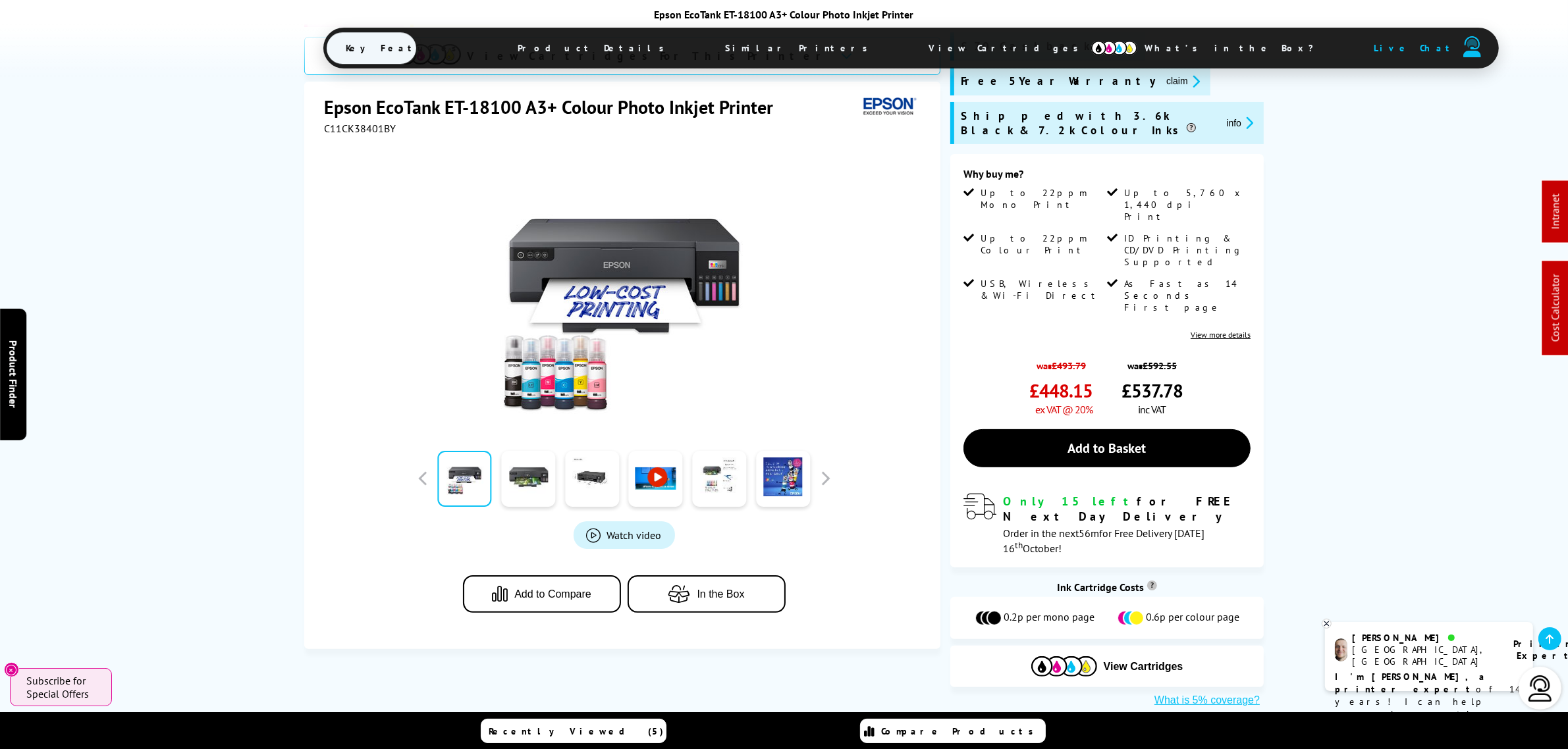
scroll to position [0, 0]
